Goal: Complete application form

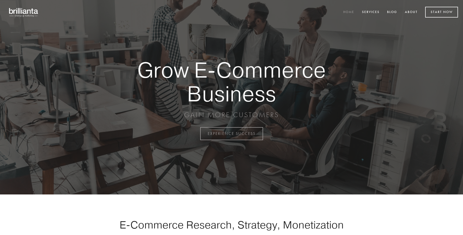
scroll to position [1313, 0]
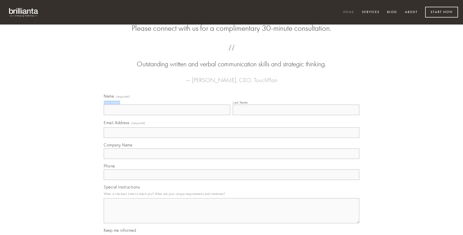
type input "[PERSON_NAME]"
click at [296, 115] on input "Last Name" at bounding box center [296, 110] width 126 height 11
type input "[PERSON_NAME]"
click at [231, 138] on input "Email Address (required)" at bounding box center [232, 133] width 256 height 11
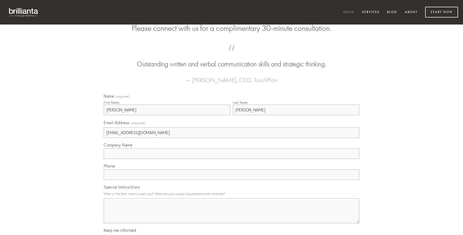
type input "[EMAIL_ADDRESS][DOMAIN_NAME]"
click at [231, 159] on input "Company Name" at bounding box center [232, 154] width 256 height 11
type input "architecto"
click at [231, 180] on input "text" at bounding box center [232, 175] width 256 height 11
click at [231, 215] on textarea "Special Instructions" at bounding box center [232, 210] width 256 height 25
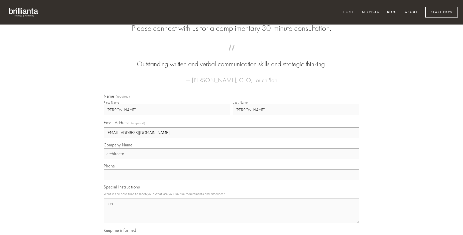
type textarea "non"
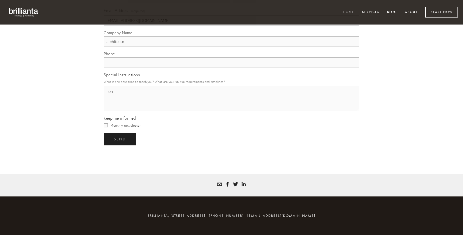
click at [120, 139] on span "send" at bounding box center [120, 139] width 12 height 5
